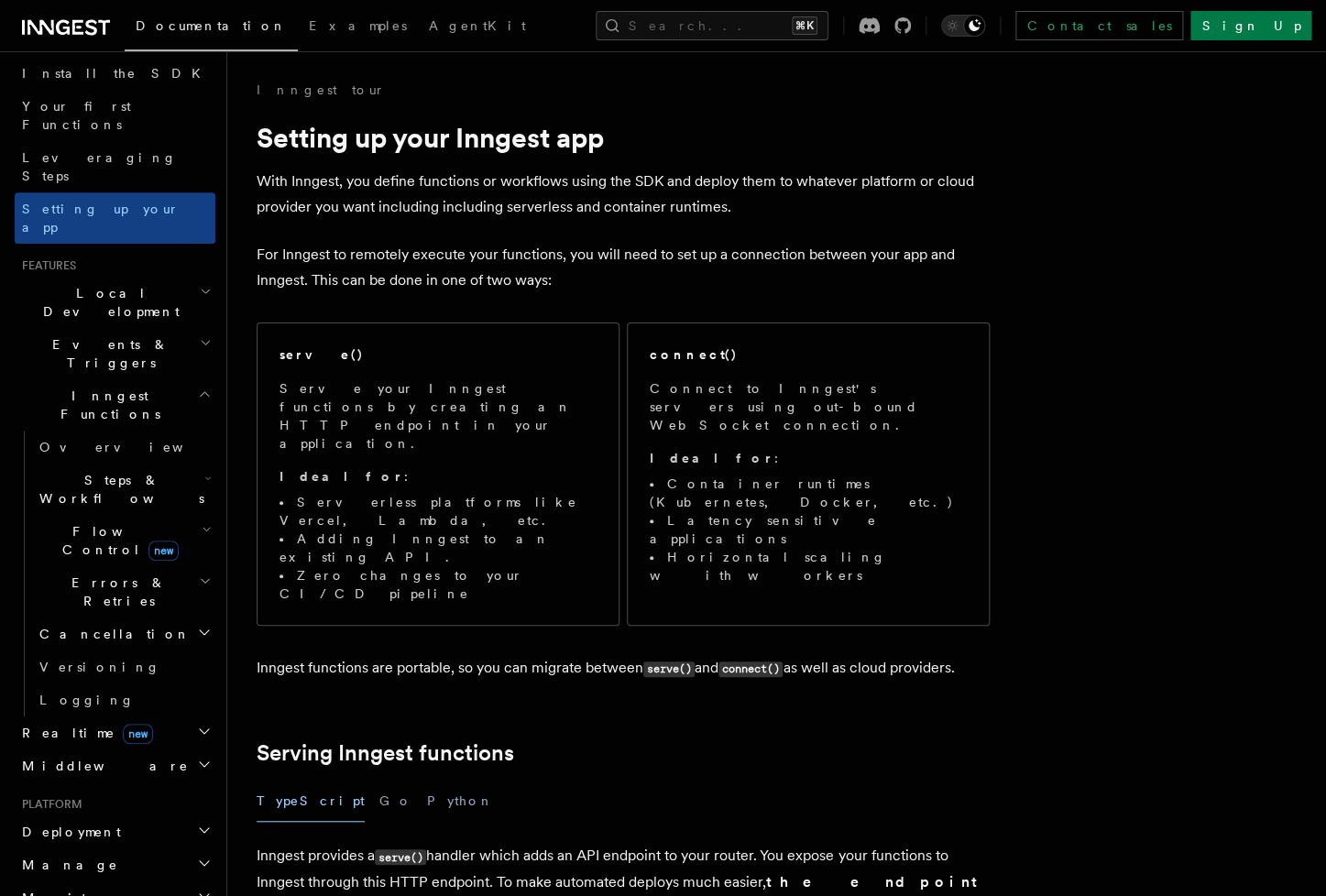
scroll to position [395, 0]
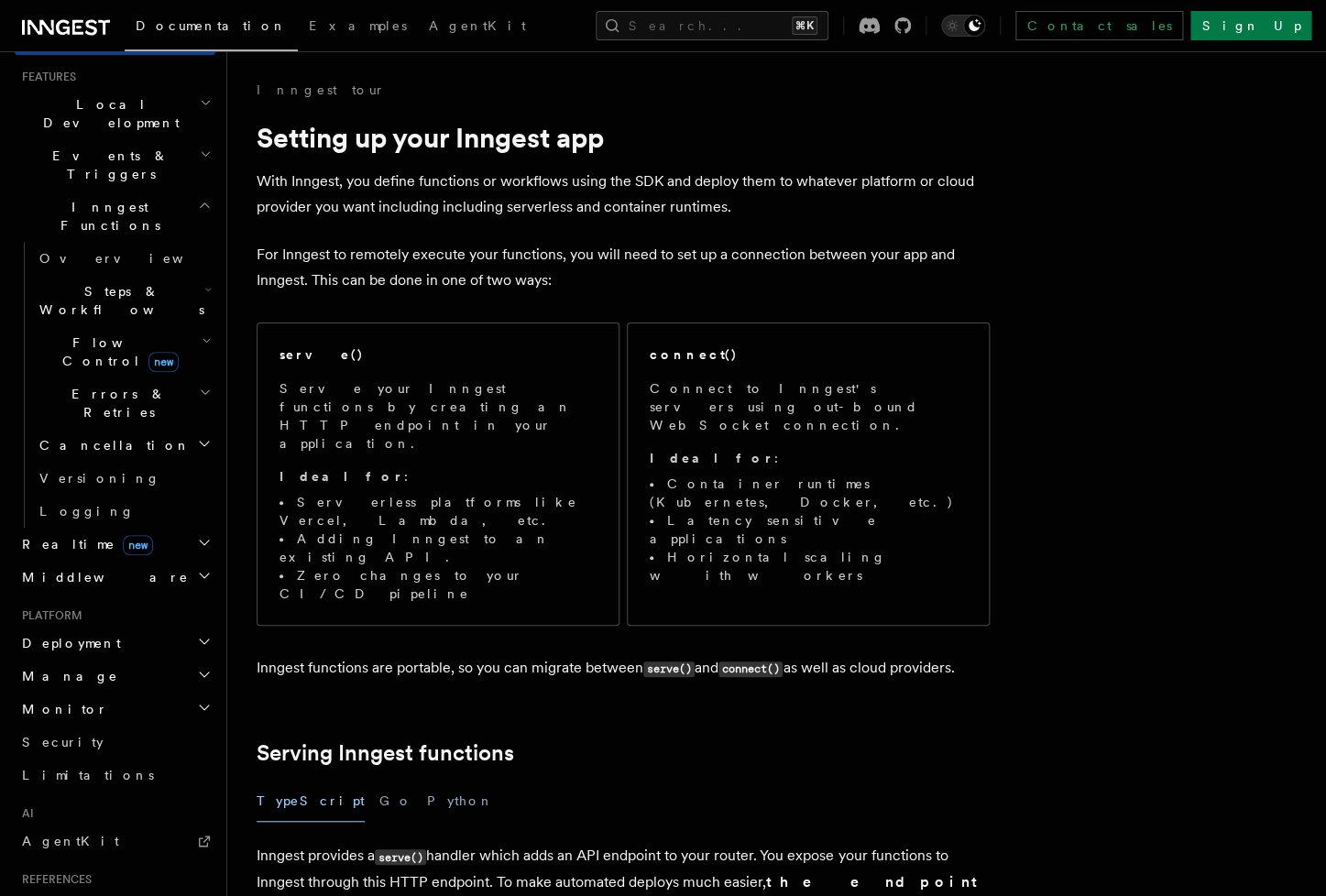
click at [63, 634] on span "Deployment" at bounding box center [67, 643] width 107 height 18
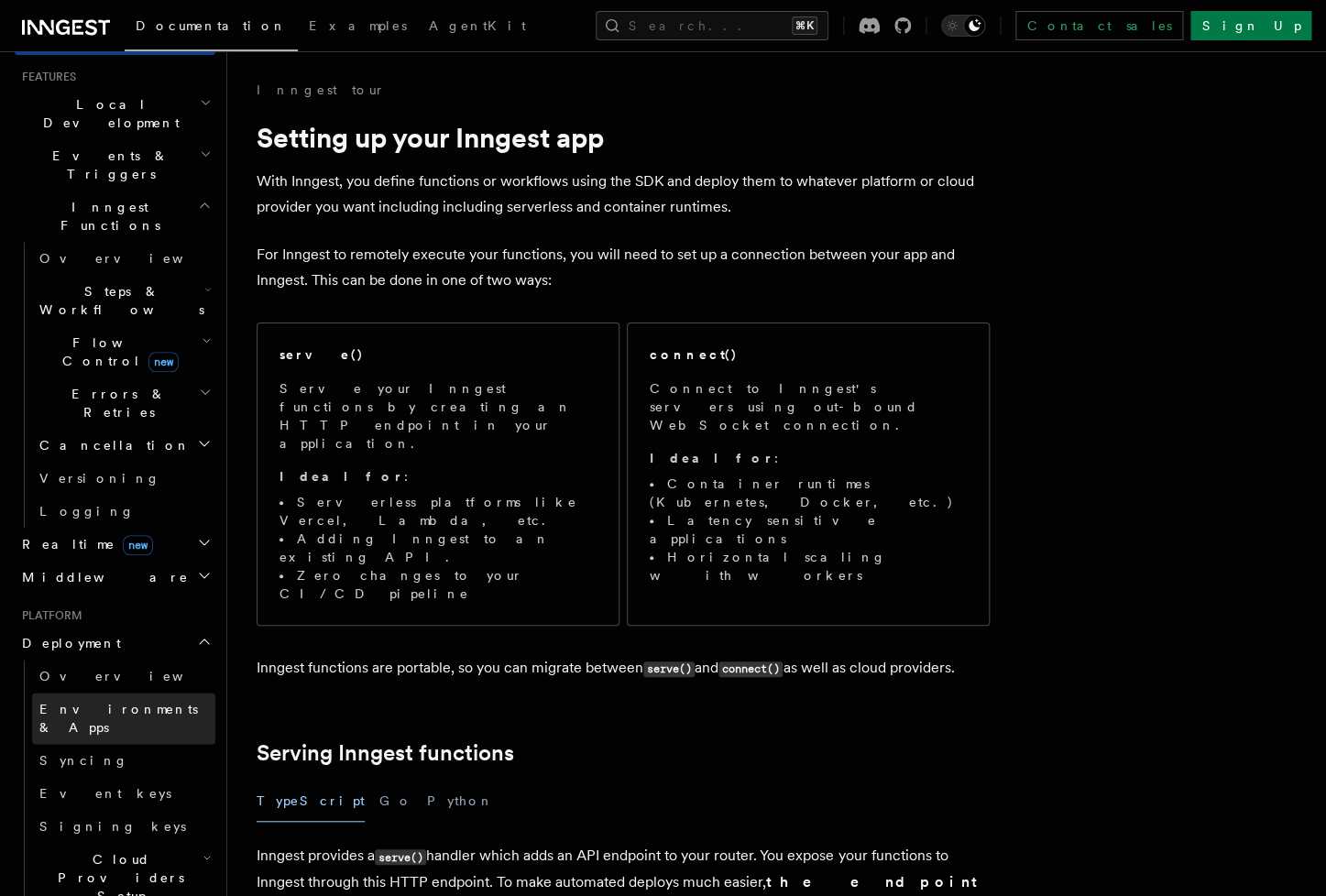
click at [114, 699] on span "Environments & Apps" at bounding box center [127, 718] width 176 height 36
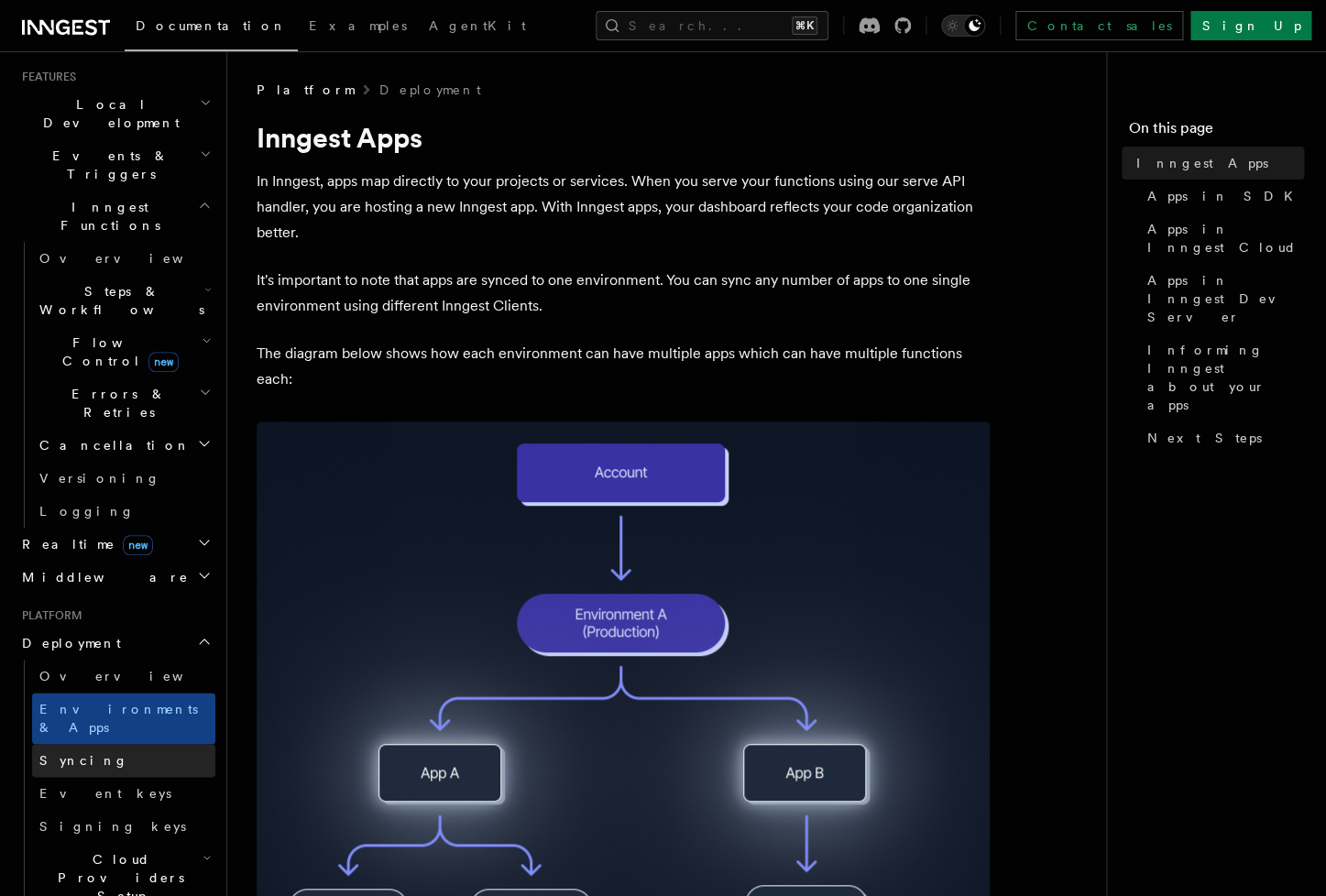
click at [111, 743] on link "Syncing" at bounding box center [123, 760] width 183 height 33
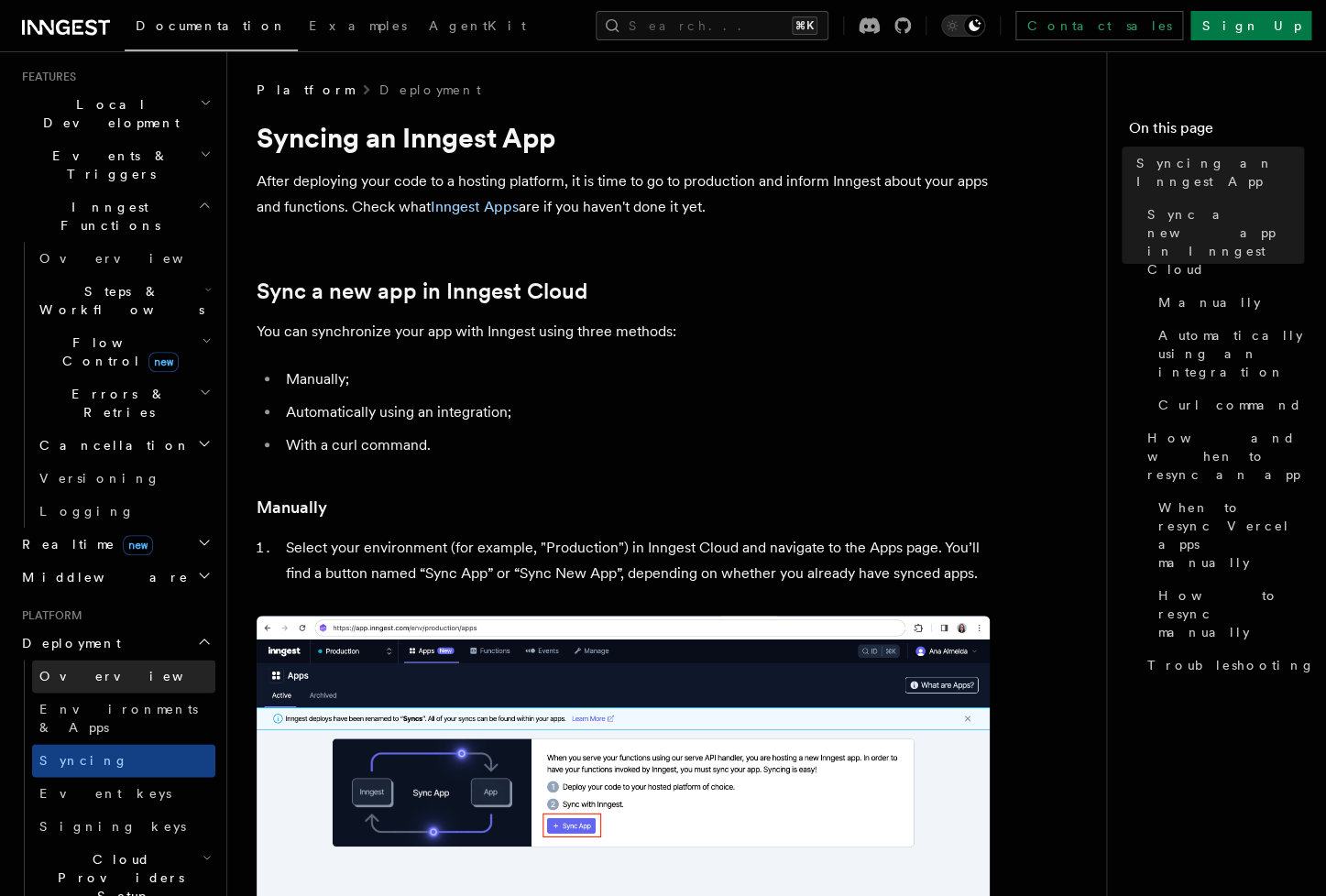
click at [102, 659] on link "Overview" at bounding box center [123, 675] width 183 height 33
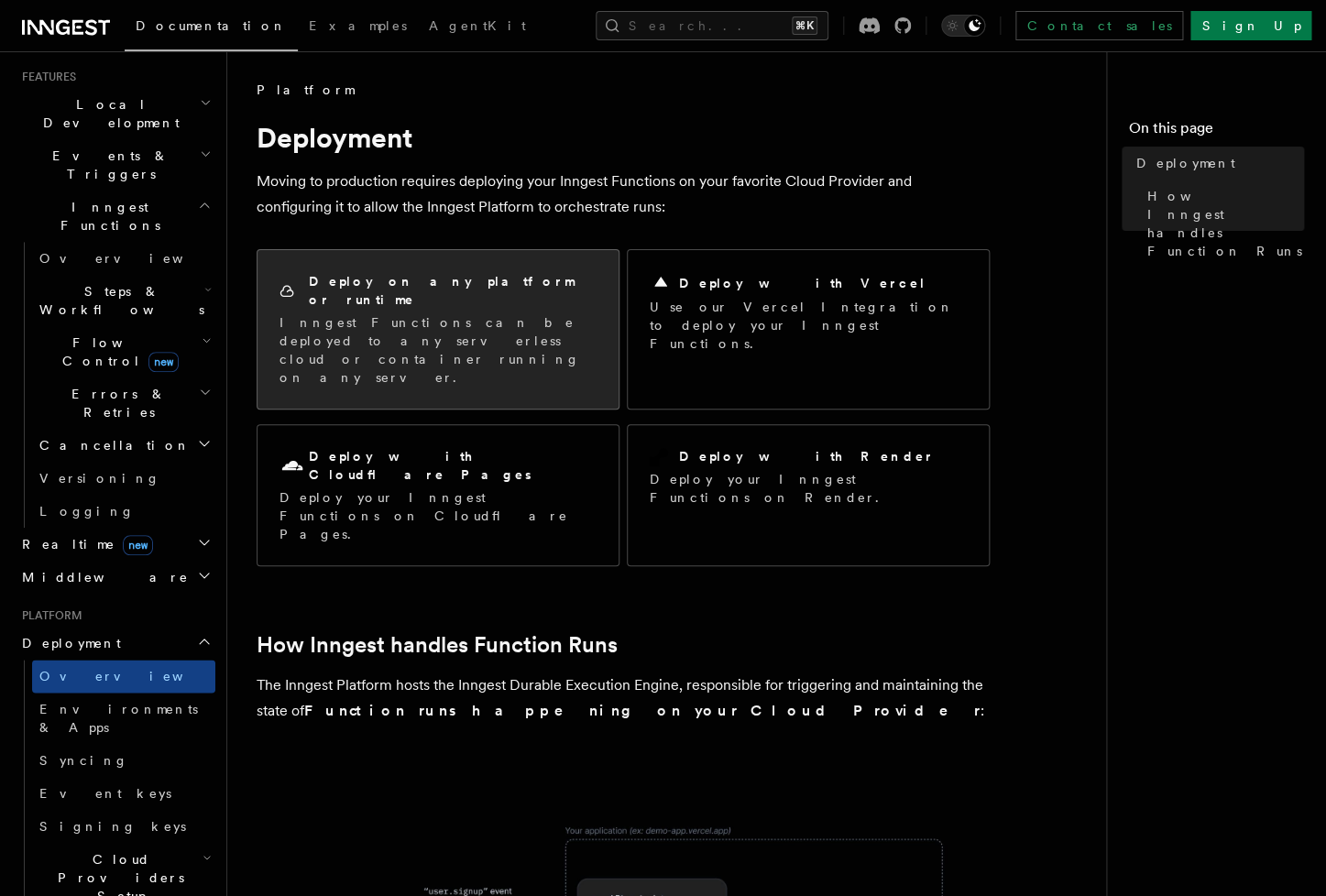
click at [469, 314] on p "Inngest Functions can be deployed to any serverless cloud or container running …" at bounding box center [438, 350] width 317 height 73
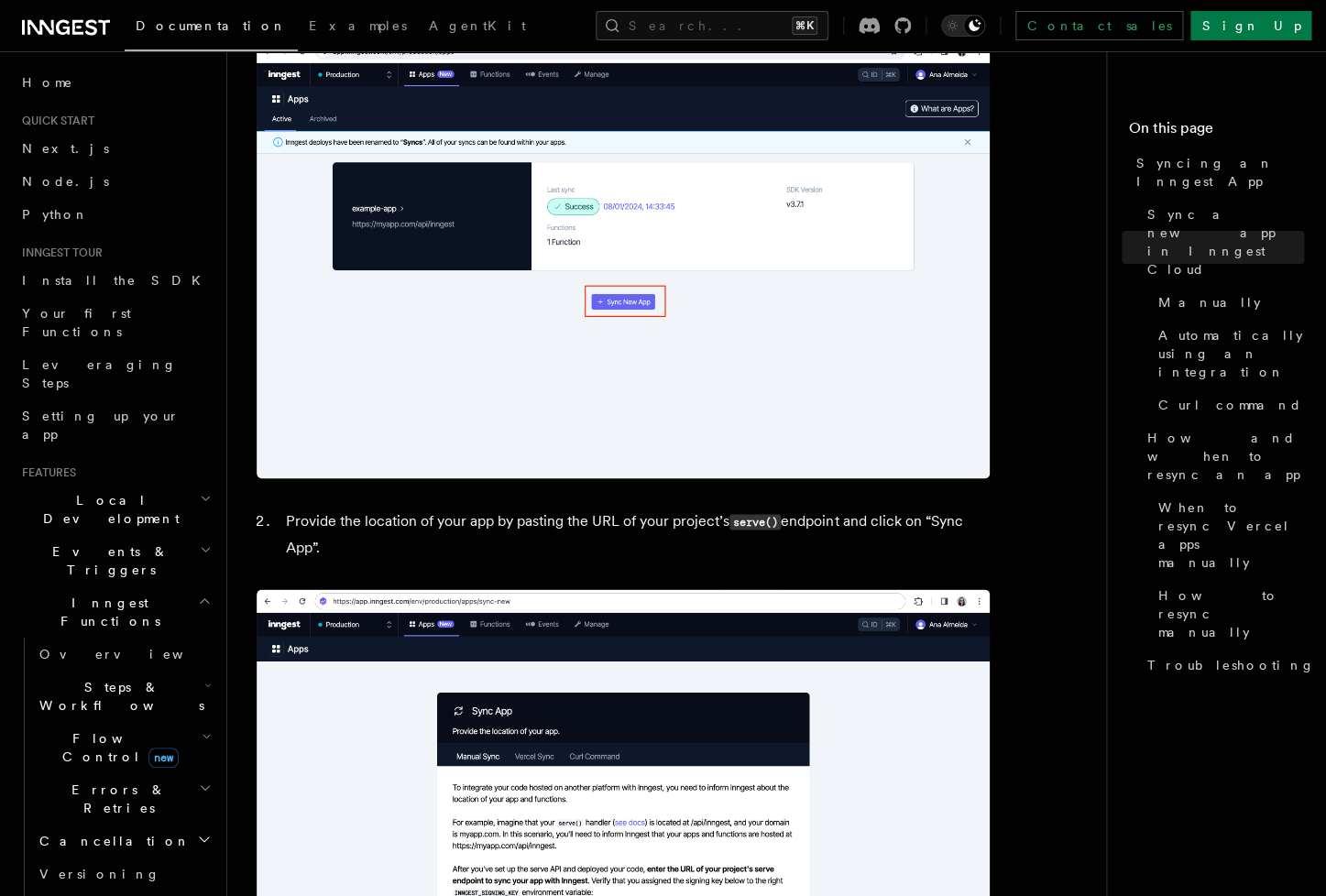
scroll to position [1320, 0]
